Goal: Participate in discussion: Engage in conversation with other users on a specific topic

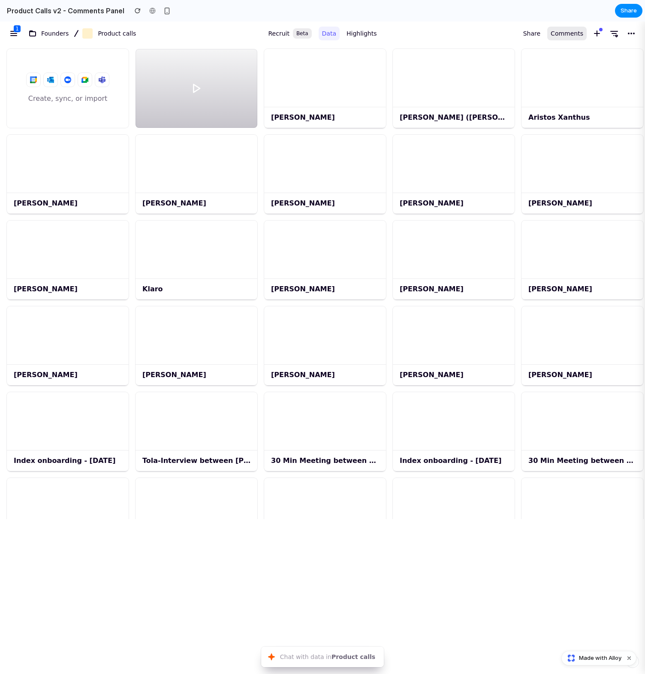
click at [566, 34] on span "Comments" at bounding box center [567, 33] width 33 height 10
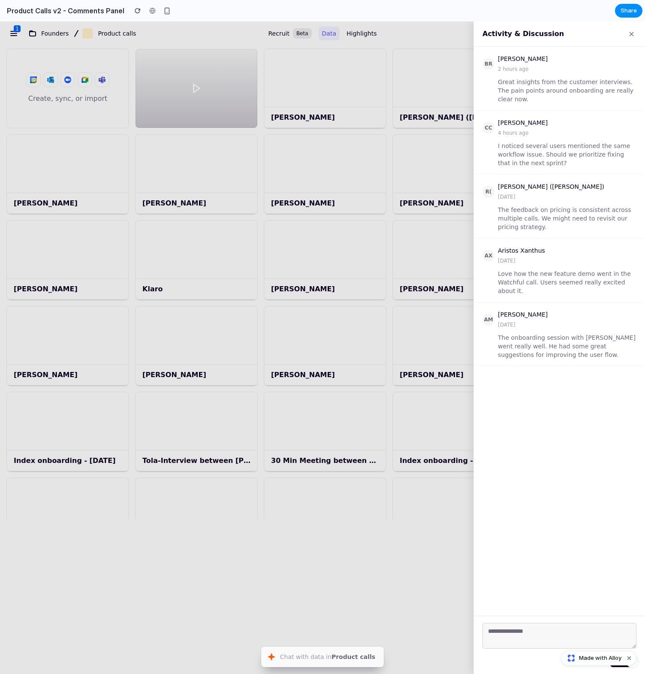
click at [509, 634] on textarea at bounding box center [560, 636] width 154 height 26
click at [406, 119] on div at bounding box center [322, 347] width 645 height 653
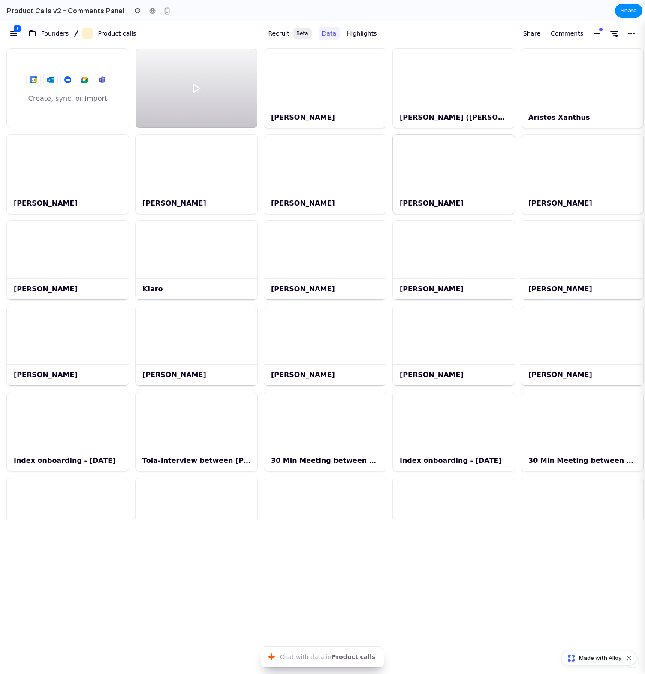
click at [426, 166] on div at bounding box center [454, 164] width 122 height 58
click at [423, 203] on div "[PERSON_NAME]" at bounding box center [454, 203] width 122 height 21
click at [373, 196] on div "[PERSON_NAME]" at bounding box center [325, 203] width 122 height 21
click at [339, 67] on div at bounding box center [325, 78] width 122 height 58
click at [345, 76] on div at bounding box center [325, 78] width 122 height 58
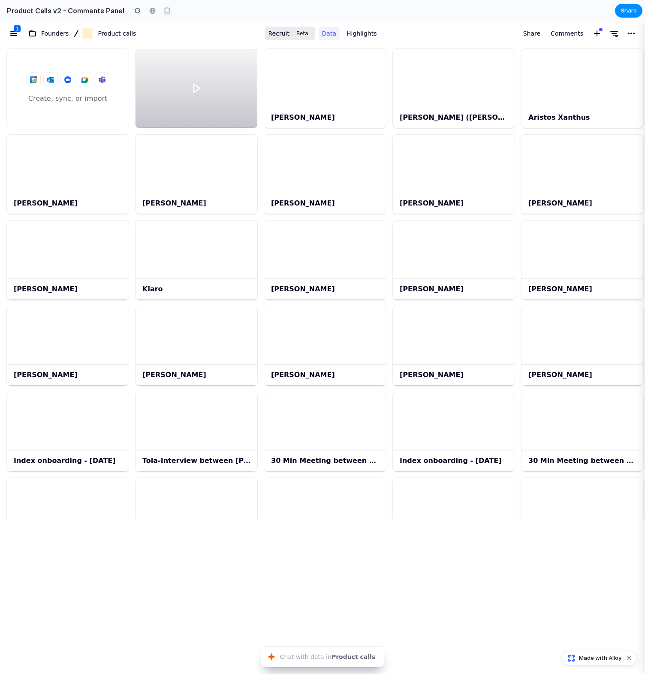
click at [267, 37] on link "Recruit Beta" at bounding box center [290, 34] width 50 height 14
click at [352, 34] on span "Highlights" at bounding box center [362, 33] width 30 height 10
click at [330, 32] on span "Data" at bounding box center [329, 33] width 14 height 10
click at [554, 35] on span "Comments" at bounding box center [567, 33] width 33 height 10
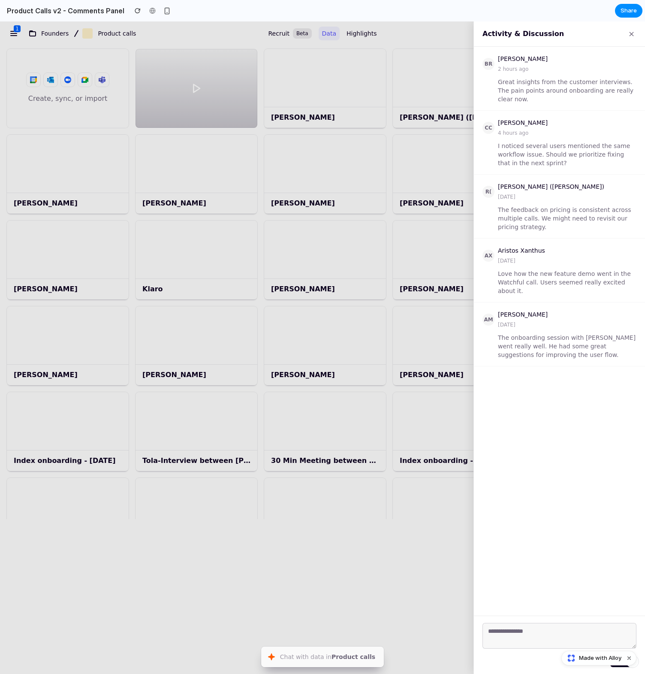
click at [635, 36] on button "×" at bounding box center [632, 33] width 10 height 11
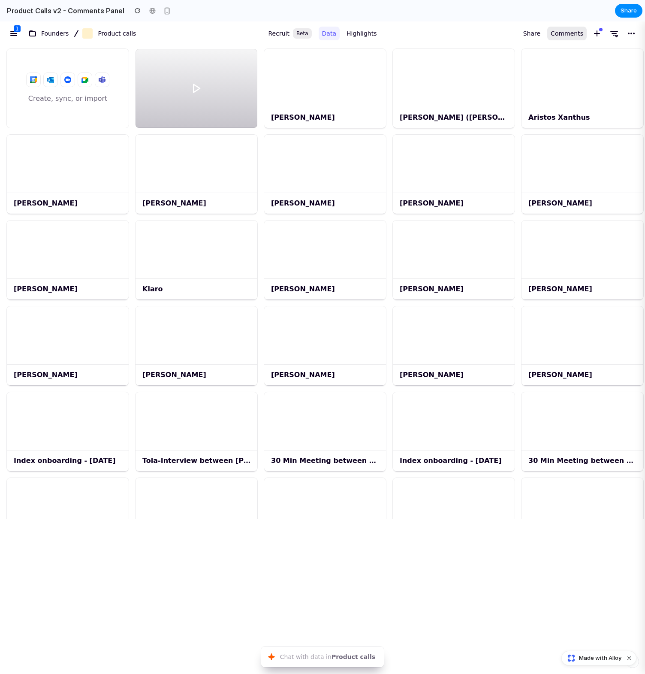
click at [575, 33] on span "Comments" at bounding box center [567, 33] width 33 height 10
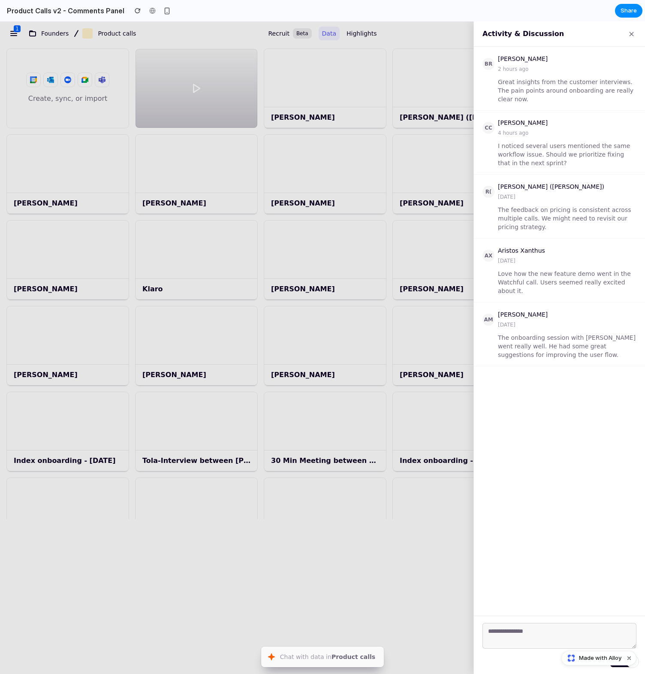
click at [637, 33] on div "Activity & Discussion ×" at bounding box center [559, 33] width 171 height 25
click at [634, 33] on button "×" at bounding box center [632, 33] width 10 height 11
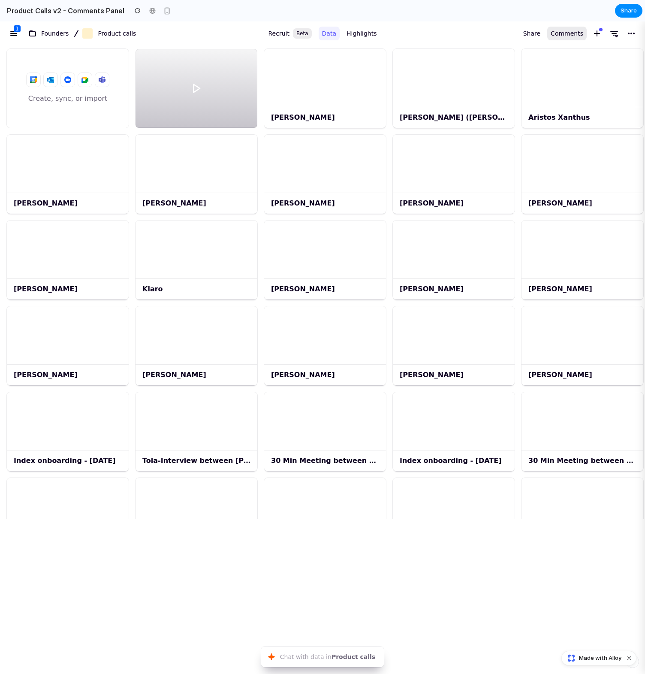
click at [560, 28] on span "Comments" at bounding box center [567, 33] width 33 height 10
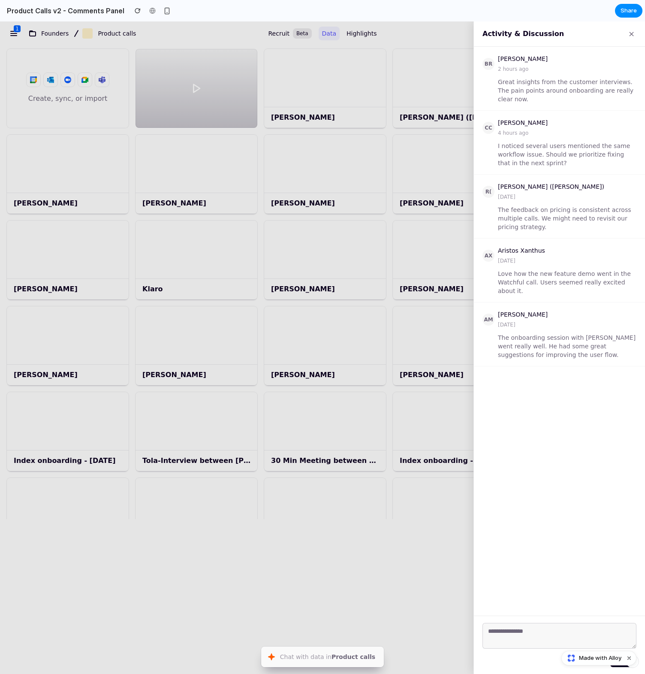
click at [505, 639] on textarea at bounding box center [560, 636] width 154 height 26
click at [604, 656] on span "Made with Alloy" at bounding box center [600, 658] width 42 height 9
click at [619, 8] on button "Share" at bounding box center [628, 11] width 27 height 14
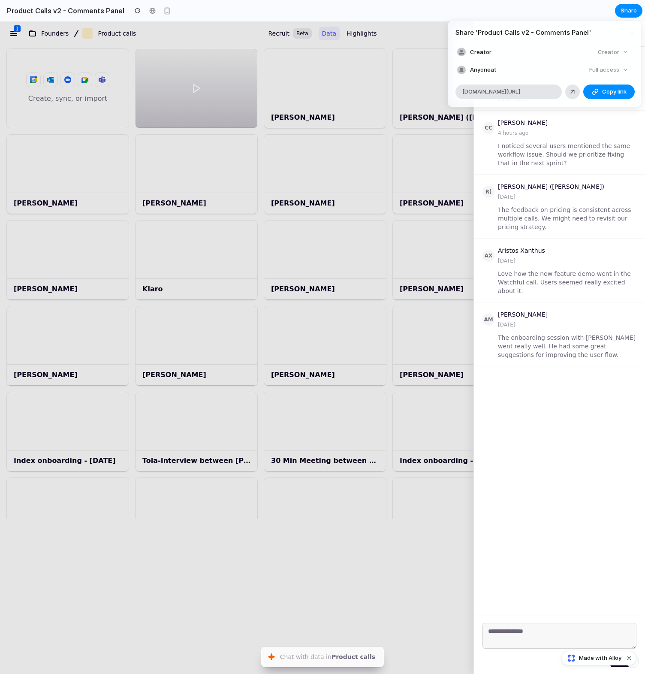
click at [614, 55] on div "Creator" at bounding box center [613, 52] width 37 height 12
click at [444, 103] on div "Share ' Product Calls v2 - Comments Panel ' Creator Creator Anyone at Full acce…" at bounding box center [322, 337] width 645 height 674
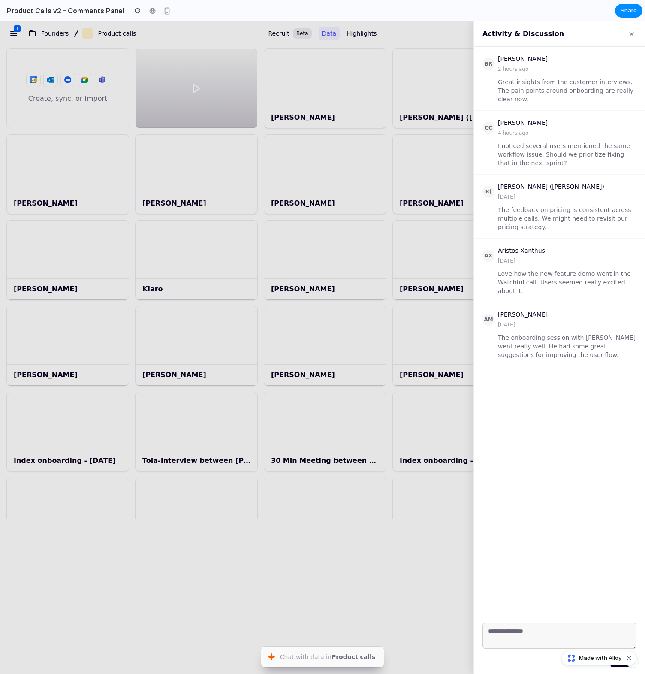
click at [294, 655] on button "Chat with data in Product calls ⌘ J" at bounding box center [322, 657] width 123 height 21
click at [328, 667] on button "Chat with data in Product calls ⌘ J" at bounding box center [322, 657] width 123 height 21
click at [340, 654] on button "Chat with data in Product calls ⌘ J" at bounding box center [322, 657] width 123 height 21
click at [272, 656] on button "Chat with data in Product calls ⌘ J" at bounding box center [322, 657] width 123 height 21
click at [205, 465] on div at bounding box center [322, 347] width 645 height 653
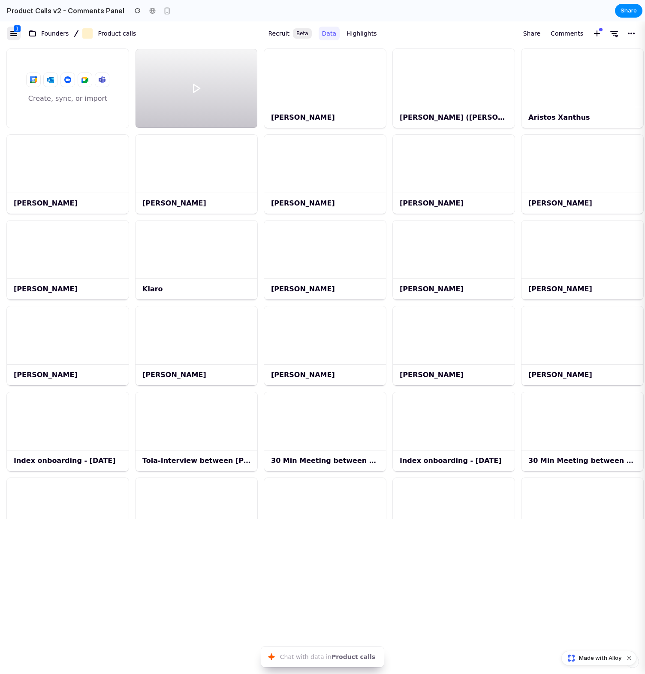
click at [9, 37] on icon "button" at bounding box center [14, 33] width 10 height 10
click at [36, 35] on icon at bounding box center [33, 34] width 6 height 4
click at [104, 33] on span "Product calls" at bounding box center [117, 33] width 38 height 10
click at [87, 33] on div "button" at bounding box center [87, 33] width 10 height 10
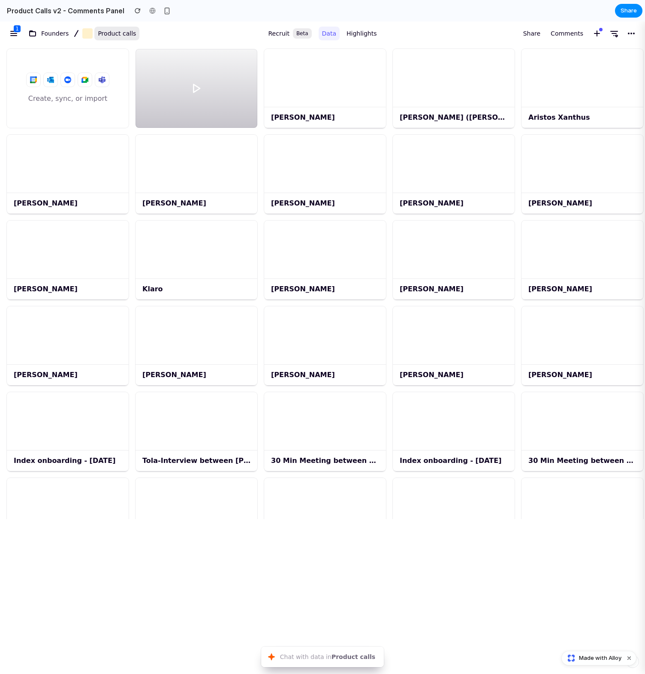
click at [107, 32] on span "Product calls" at bounding box center [117, 33] width 38 height 10
click at [101, 79] on icon at bounding box center [101, 80] width 2 height 2
click at [184, 79] on div at bounding box center [197, 88] width 122 height 79
click at [189, 81] on div at bounding box center [197, 88] width 122 height 79
click at [286, 31] on span "Recruit" at bounding box center [278, 33] width 21 height 10
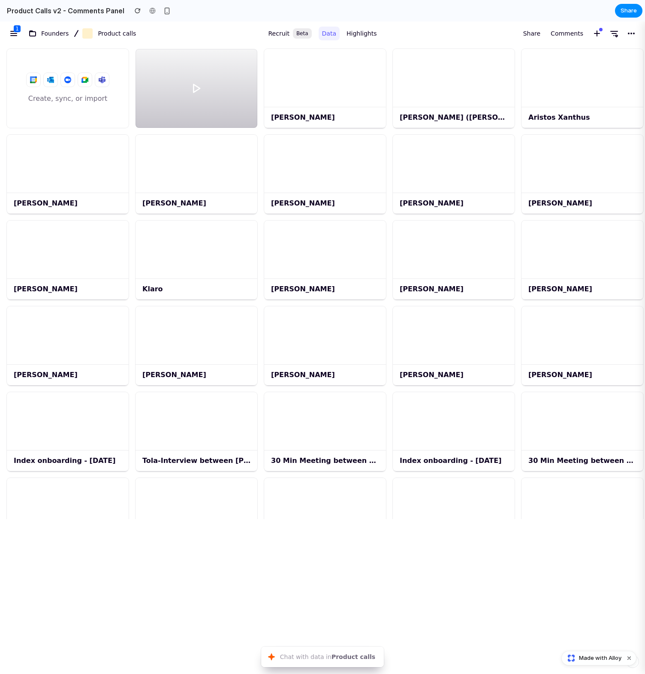
click at [341, 27] on div "Recruit Beta Data Highlights" at bounding box center [322, 33] width 122 height 21
click at [328, 31] on span "Data" at bounding box center [329, 33] width 14 height 10
click at [347, 31] on span "Highlights" at bounding box center [362, 33] width 30 height 10
drag, startPoint x: 321, startPoint y: 32, endPoint x: 299, endPoint y: 32, distance: 22.7
click at [321, 32] on link "Data" at bounding box center [329, 34] width 21 height 14
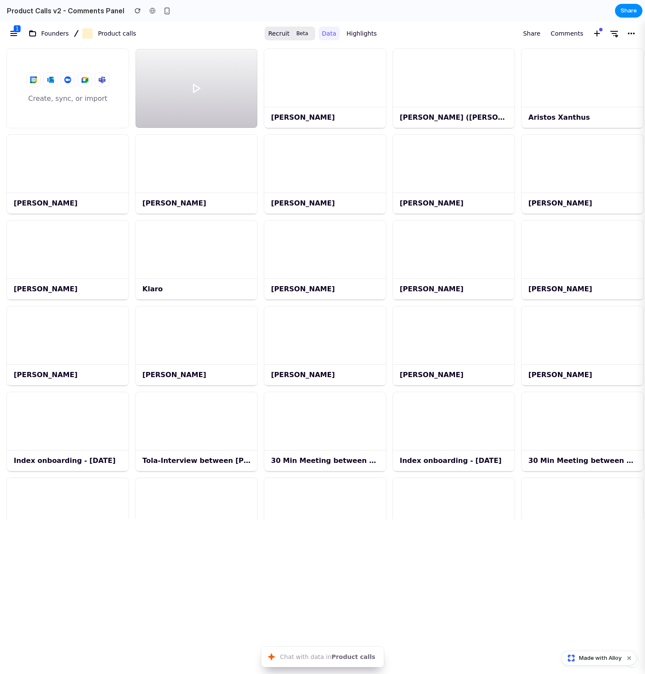
click at [298, 32] on div "Beta" at bounding box center [302, 33] width 19 height 10
drag, startPoint x: 338, startPoint y: 32, endPoint x: 359, endPoint y: 32, distance: 20.6
click at [341, 32] on div "Recruit Beta Data Highlights" at bounding box center [322, 33] width 122 height 21
click at [359, 32] on span "Highlights" at bounding box center [362, 33] width 30 height 10
click at [353, 36] on span "Highlights" at bounding box center [362, 33] width 30 height 10
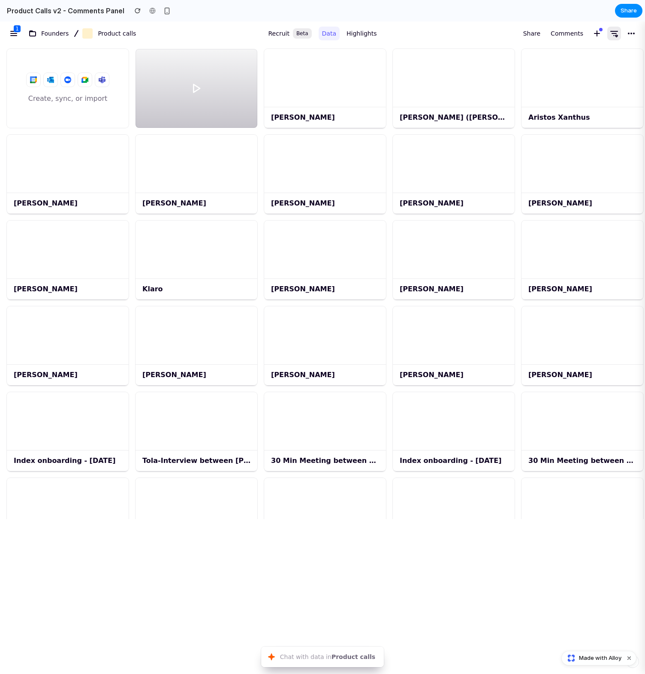
click at [612, 34] on icon "button" at bounding box center [614, 33] width 10 height 10
click at [615, 24] on div "Share Comments" at bounding box center [513, 33] width 258 height 21
click at [620, 30] on button "button" at bounding box center [615, 34] width 14 height 14
drag, startPoint x: 629, startPoint y: 30, endPoint x: 611, endPoint y: 30, distance: 18.0
click at [629, 30] on icon "button" at bounding box center [631, 33] width 10 height 10
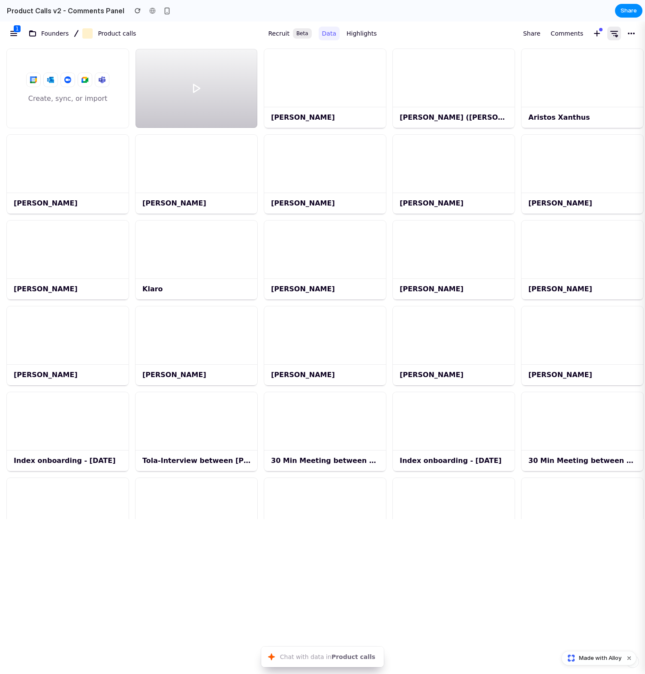
click at [611, 30] on icon "button" at bounding box center [614, 33] width 10 height 10
click at [595, 38] on icon "button" at bounding box center [597, 33] width 10 height 10
click at [579, 31] on span "Comments" at bounding box center [567, 33] width 33 height 10
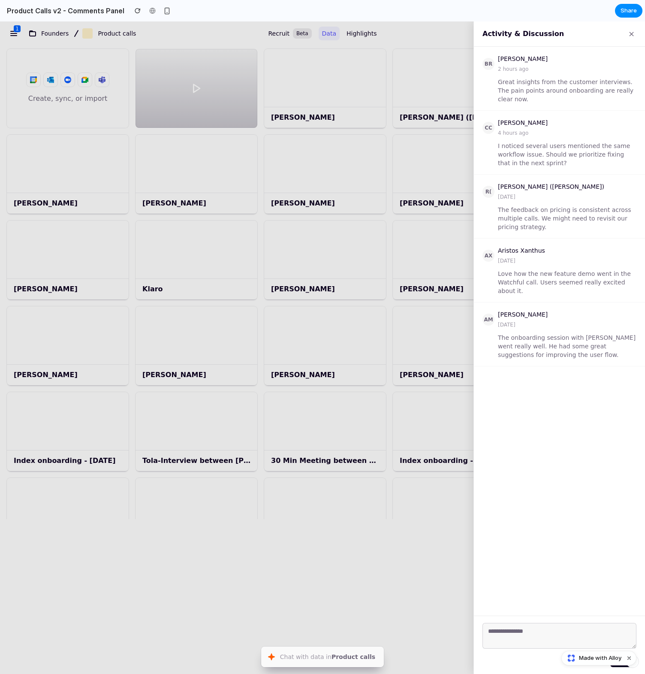
click at [465, 88] on div at bounding box center [322, 347] width 645 height 653
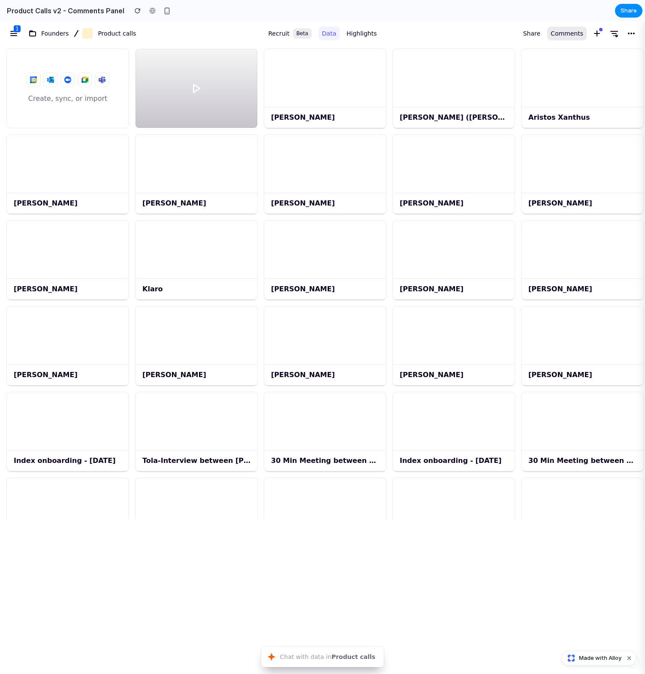
click at [564, 31] on span "Comments" at bounding box center [567, 33] width 33 height 10
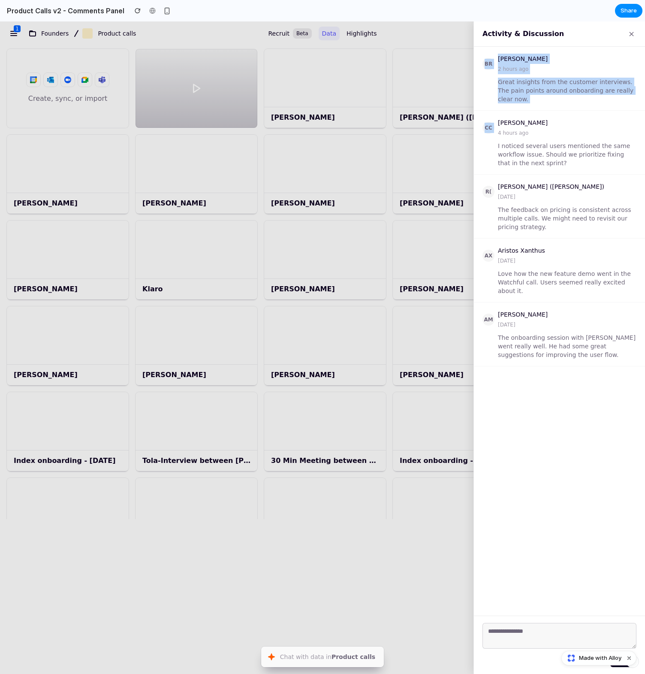
drag, startPoint x: 483, startPoint y: 63, endPoint x: 547, endPoint y: 117, distance: 84.3
click at [547, 117] on div "BR [PERSON_NAME] 2 hours ago Great insights from the customer interviews. The p…" at bounding box center [559, 331] width 171 height 569
click at [547, 117] on div "CC [PERSON_NAME] 4 hours ago I noticed several users mentioned the same workflo…" at bounding box center [559, 143] width 171 height 64
drag, startPoint x: 502, startPoint y: 77, endPoint x: 518, endPoint y: 339, distance: 262.2
click at [523, 337] on div "BR [PERSON_NAME] 2 hours ago Great insights from the customer interviews. The p…" at bounding box center [559, 331] width 171 height 569
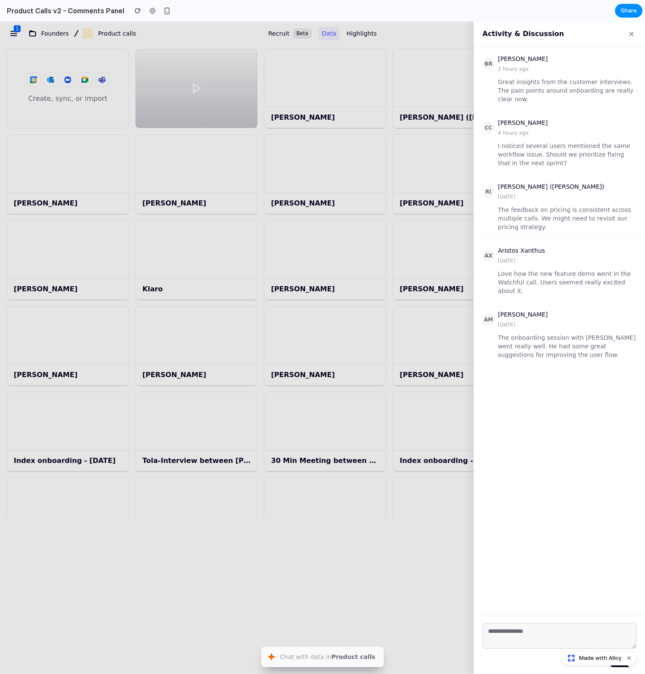
click at [523, 347] on div "The onboarding session with [PERSON_NAME] went really well. He had some great s…" at bounding box center [567, 346] width 139 height 26
